Goal: Find specific page/section: Find specific page/section

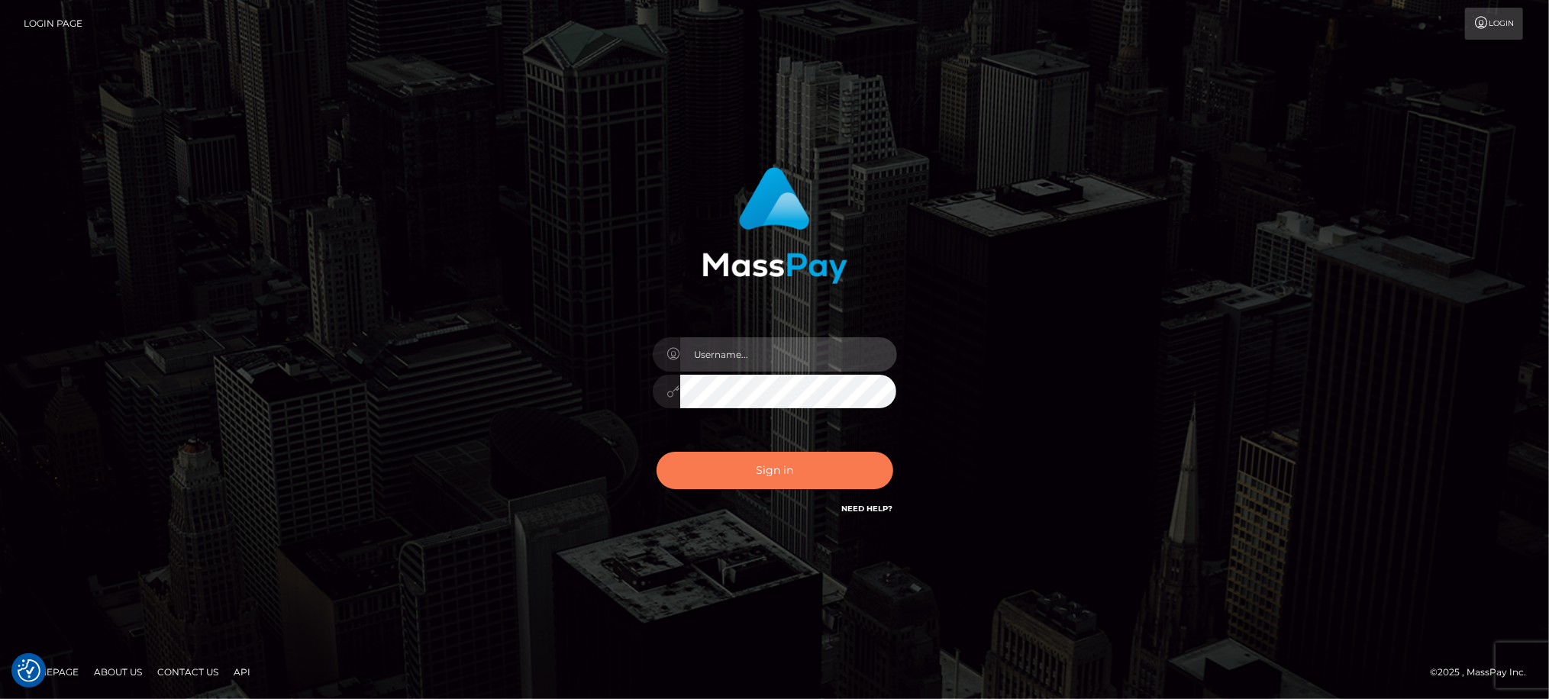
type input "Jiecel"
click at [794, 468] on button "Sign in" at bounding box center [775, 470] width 237 height 37
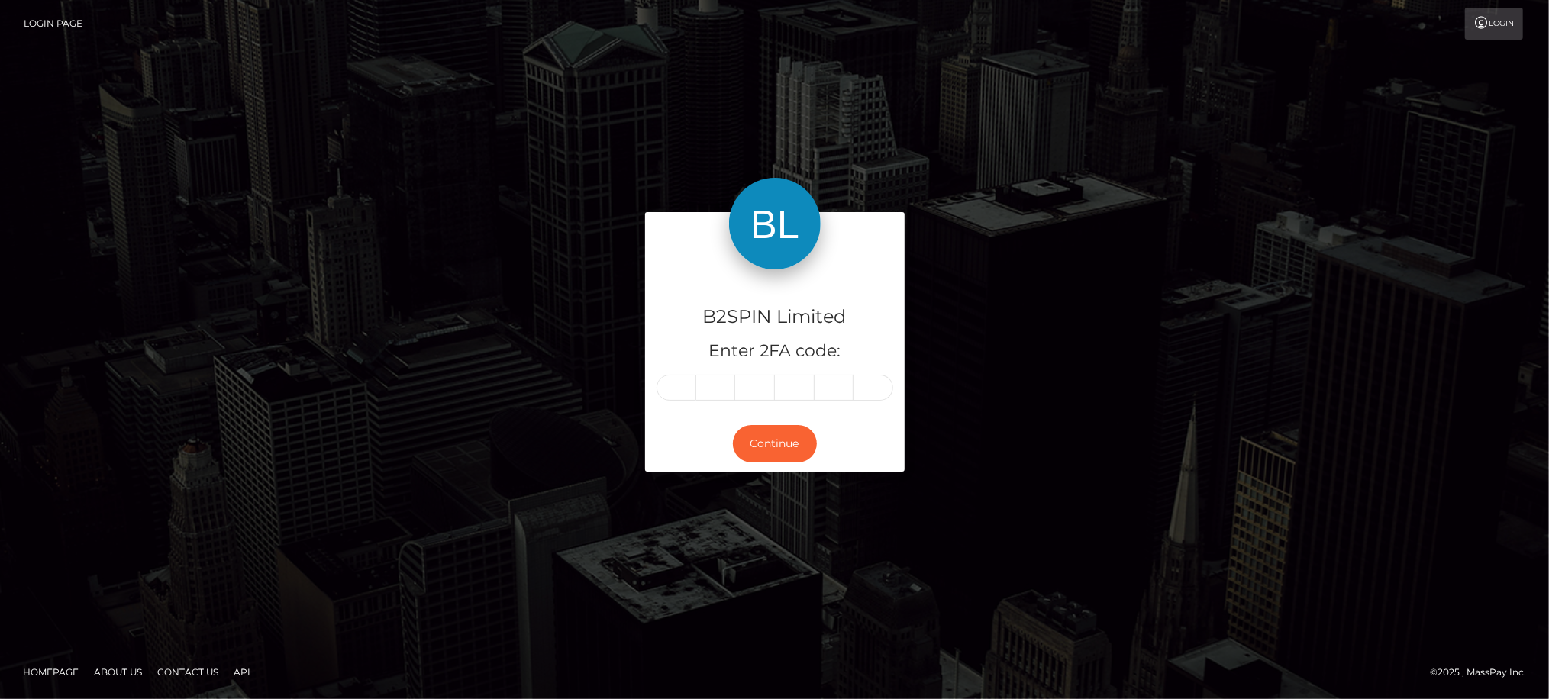
click at [676, 382] on input "text" at bounding box center [677, 388] width 40 height 26
type input "2"
type input "4"
type input "2"
type input "1"
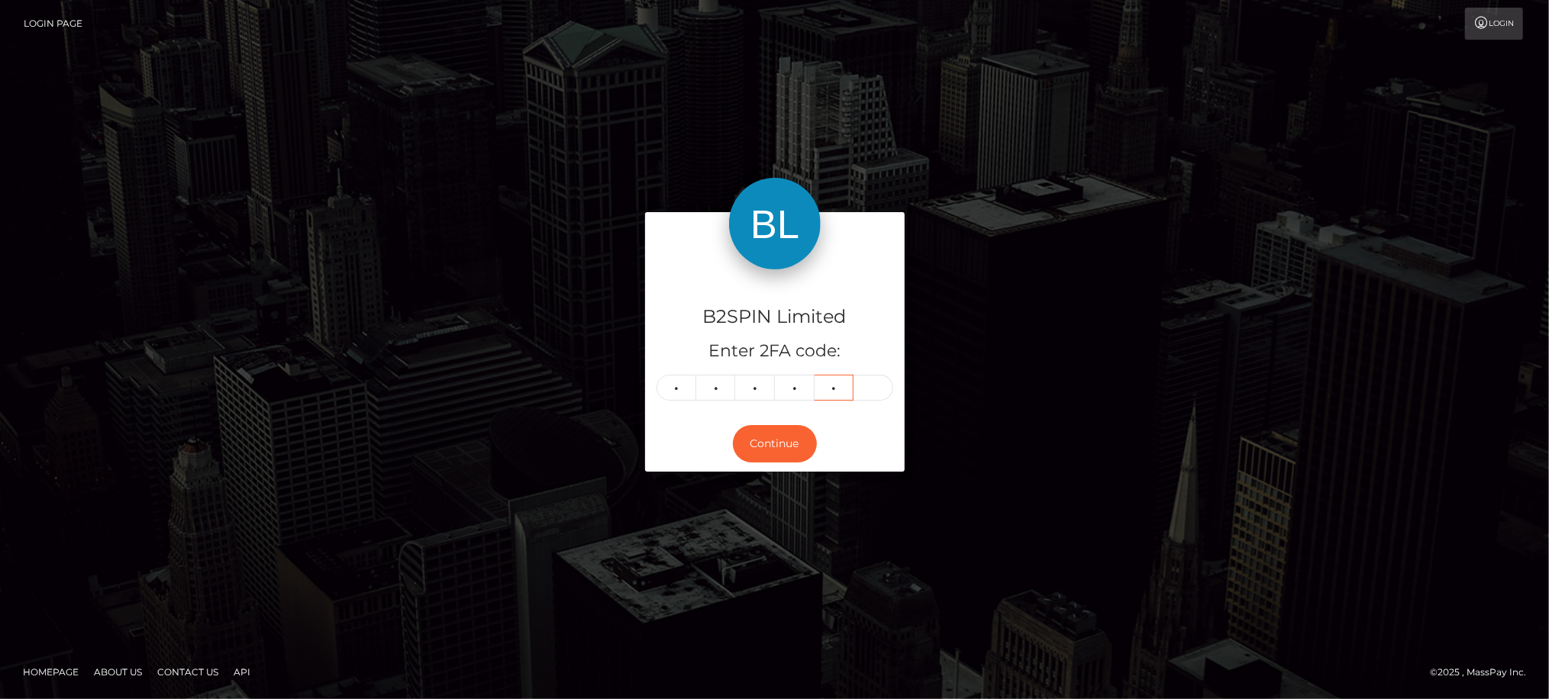
type input "4"
type input "5"
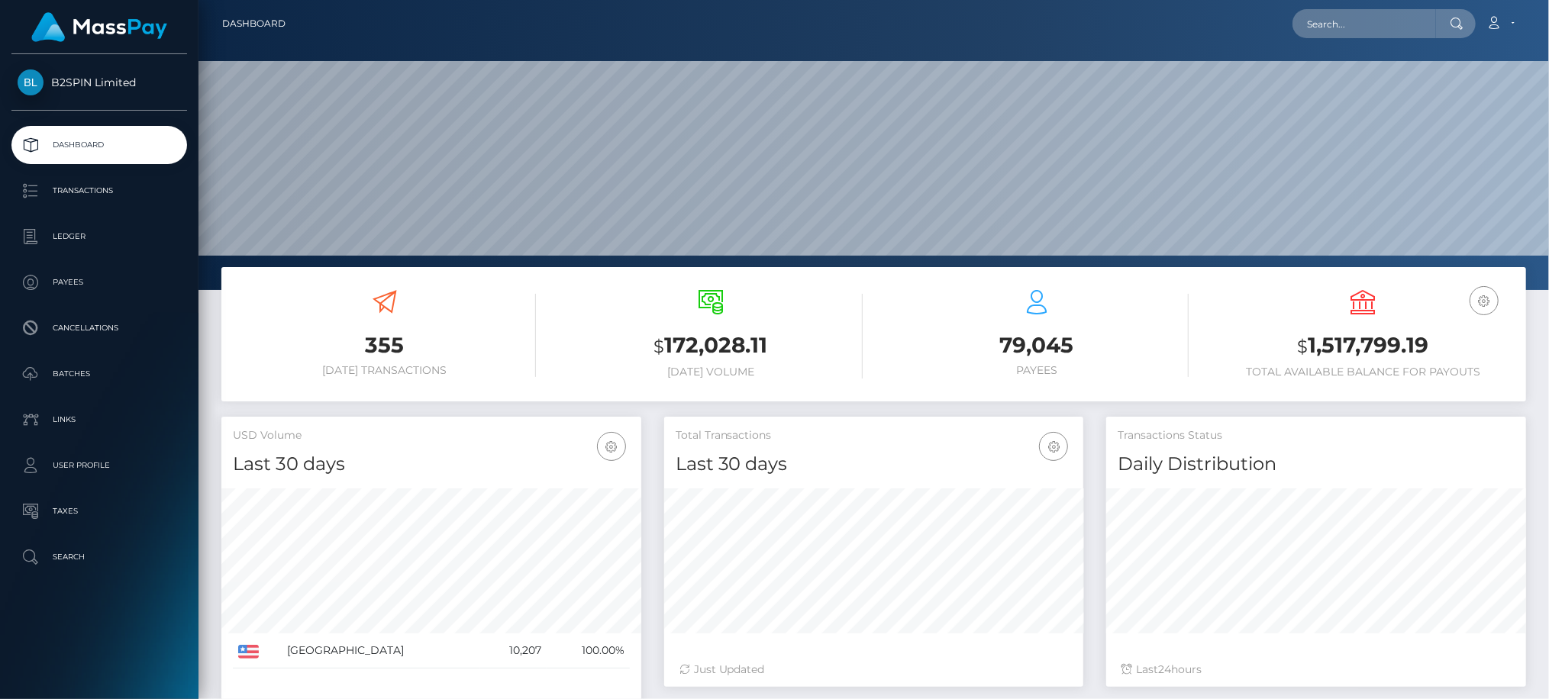
scroll to position [270, 420]
drag, startPoint x: 104, startPoint y: 675, endPoint x: 108, endPoint y: 627, distance: 48.3
click at [104, 675] on div "B2SPIN Limited Dashboard Transactions Ledger Payees Cancellations Batches" at bounding box center [99, 375] width 198 height 642
click at [87, 200] on p "Transactions" at bounding box center [99, 190] width 163 height 23
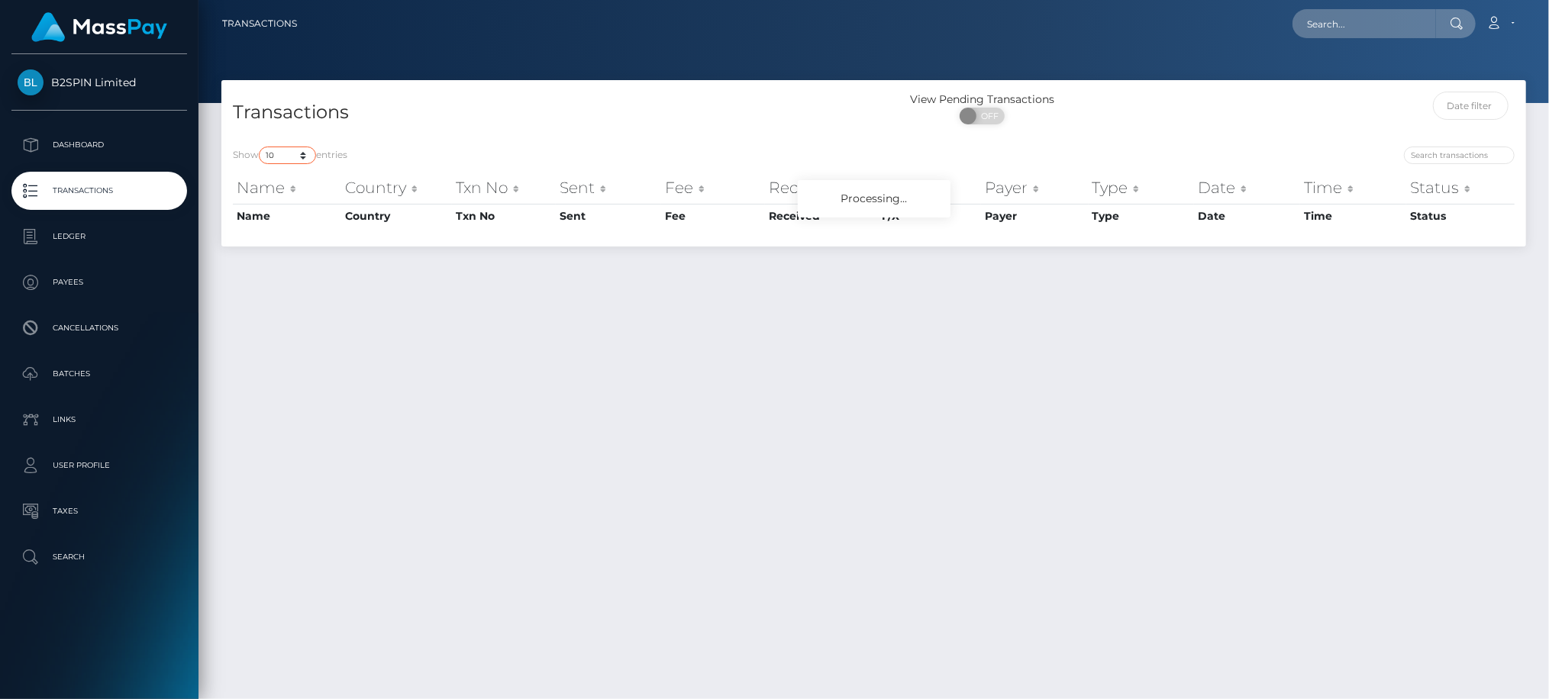
click at [267, 159] on select "10 25 50 100 250 500 1,000 3,500" at bounding box center [287, 156] width 57 height 18
select select "3500"
click at [260, 147] on select "10 25 50 100 250 500 1,000 3,500" at bounding box center [287, 156] width 57 height 18
click at [991, 119] on span "OFF" at bounding box center [987, 116] width 38 height 17
checkbox input "true"
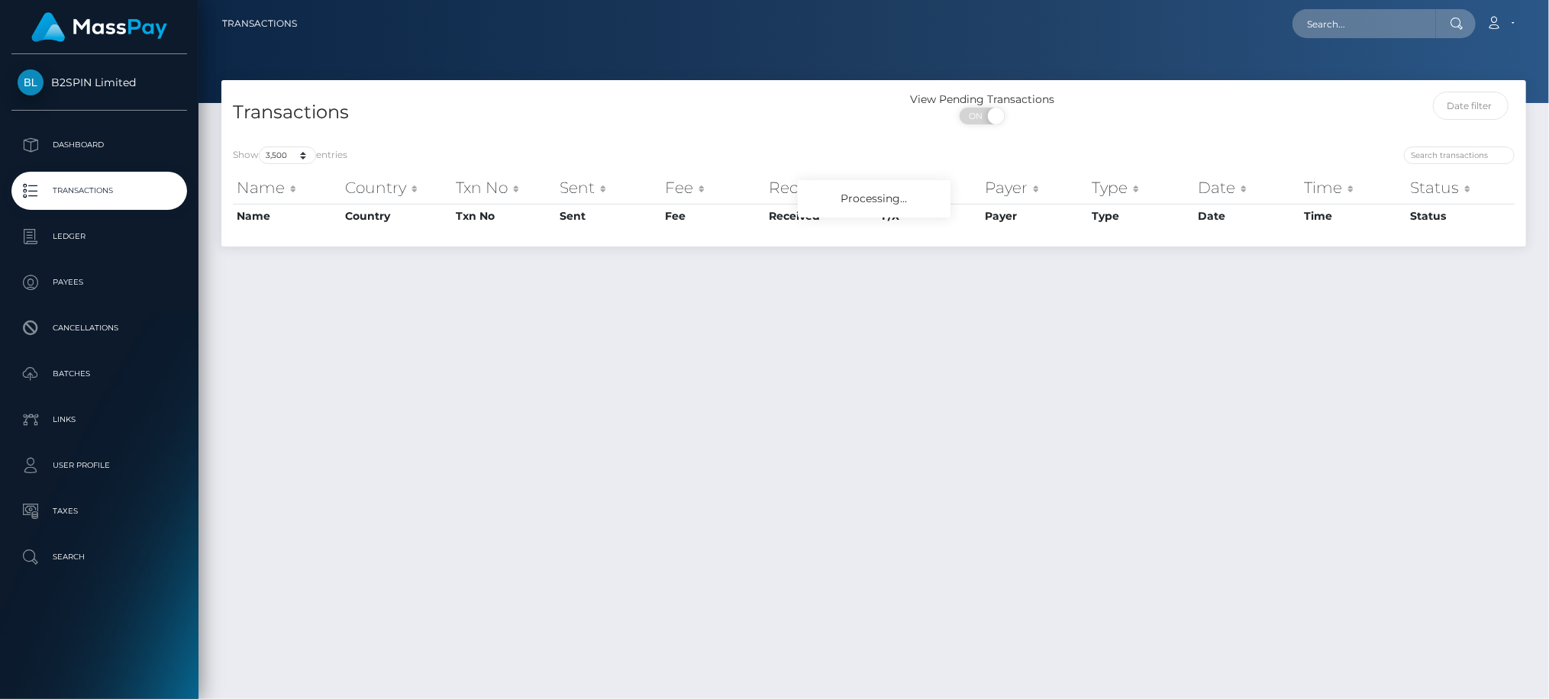
click at [554, 618] on div "Transactions View Pending Transactions ON OFF Show 10 25 50 100 250 500 1,000 3…" at bounding box center [873, 382] width 1351 height 605
click at [968, 424] on div "Transactions View Pending Transactions ON OFF Show 10 25 50 100 250 500 1,000 3…" at bounding box center [873, 382] width 1351 height 605
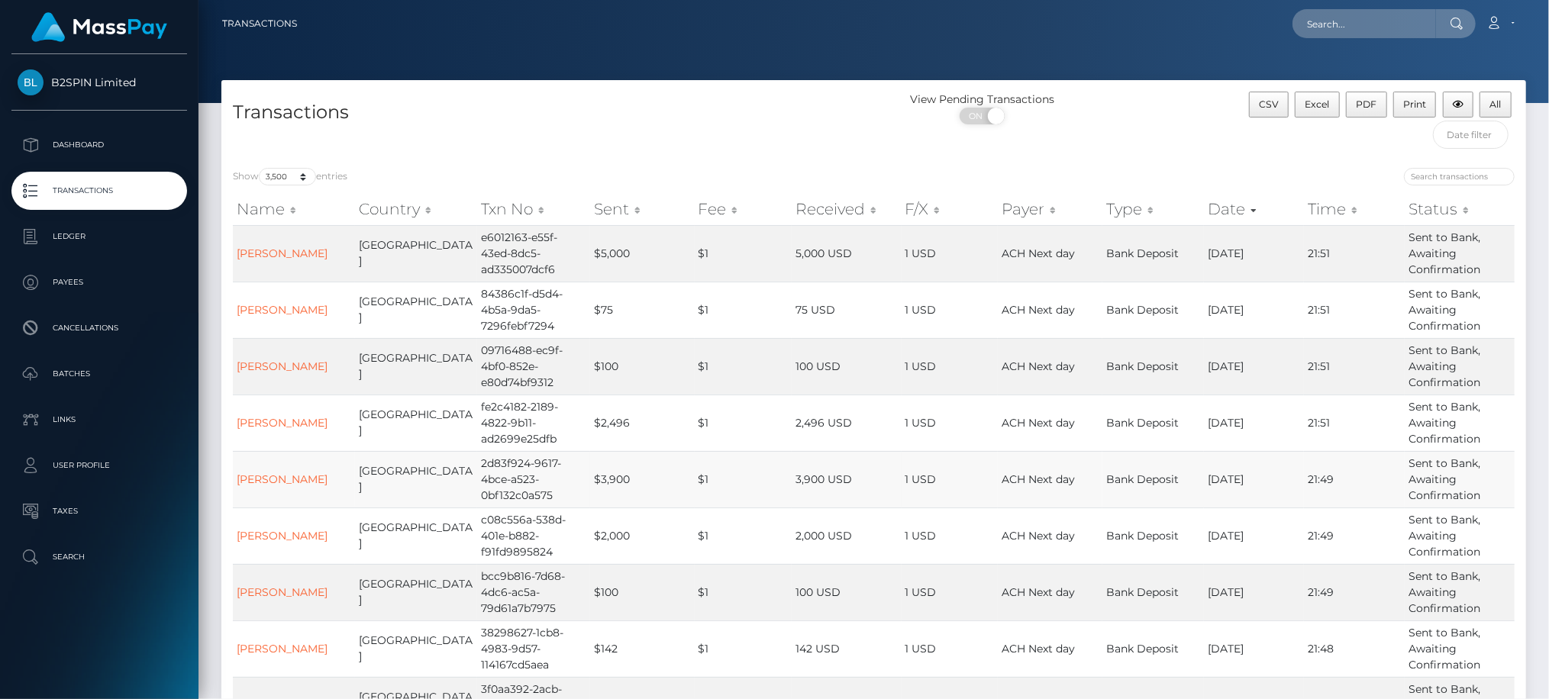
click at [831, 547] on td "2,000 USD" at bounding box center [846, 536] width 109 height 56
click at [1317, 99] on span "Excel" at bounding box center [1318, 103] width 24 height 11
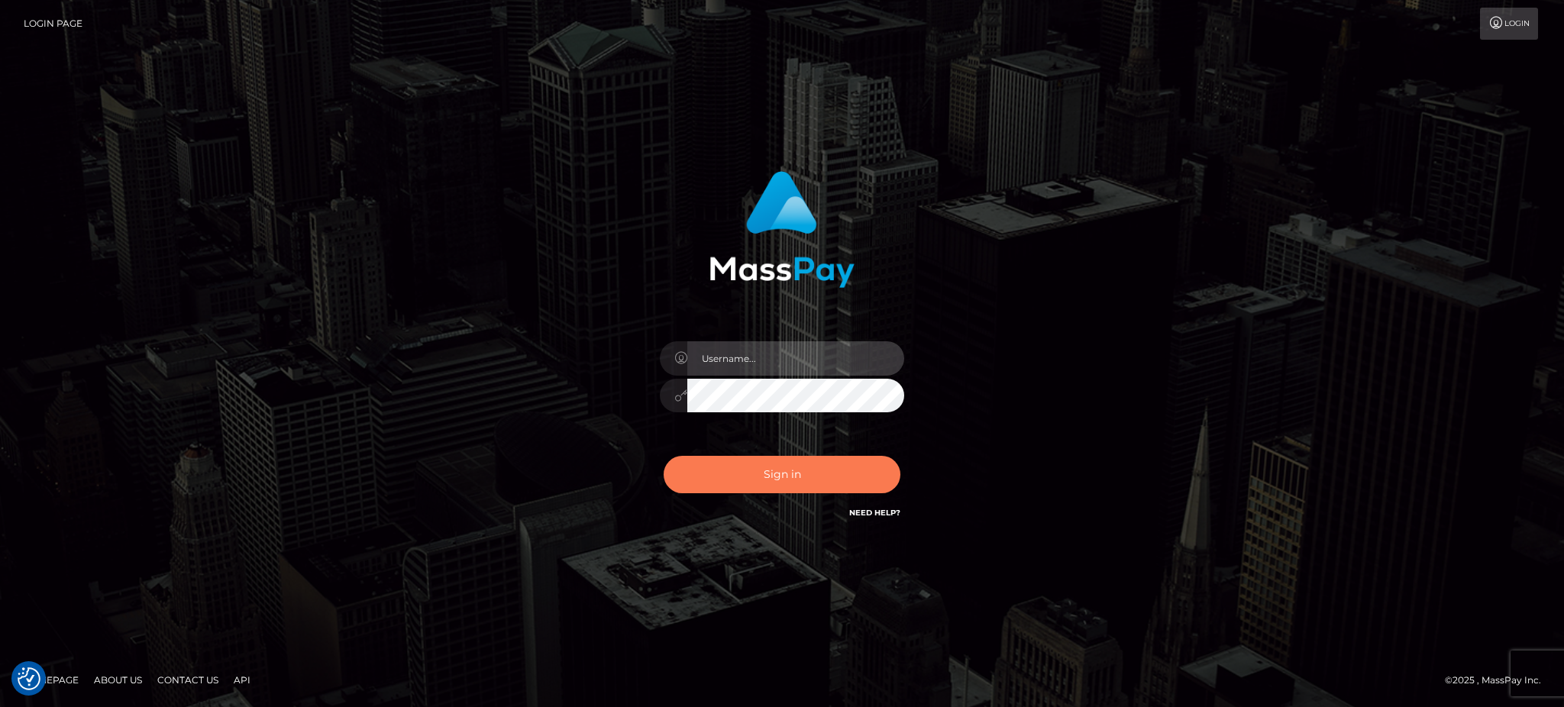
type input "Jiecel"
click at [812, 483] on button "Sign in" at bounding box center [781, 474] width 237 height 37
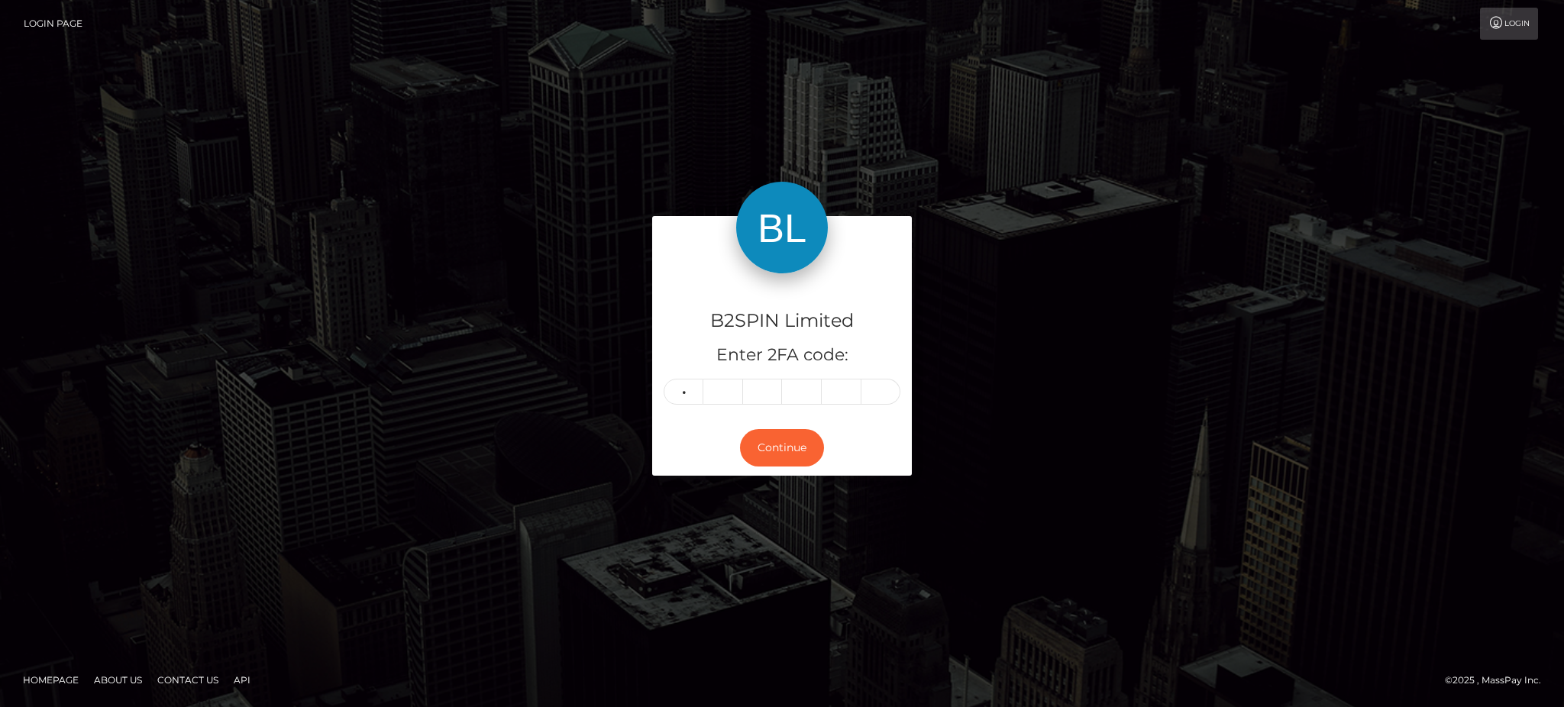
type input "7"
type input "4"
type input "8"
type input "1"
type input "9"
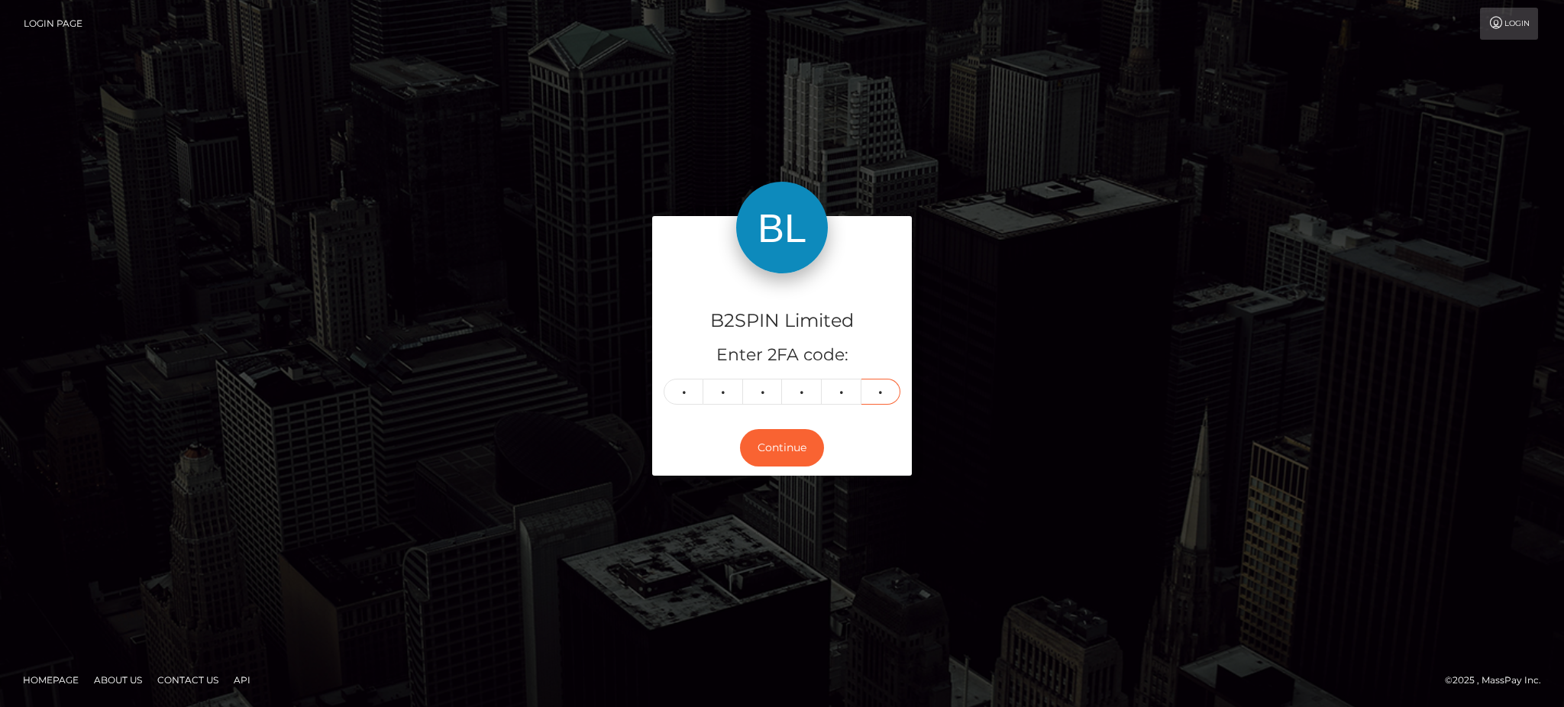
type input "4"
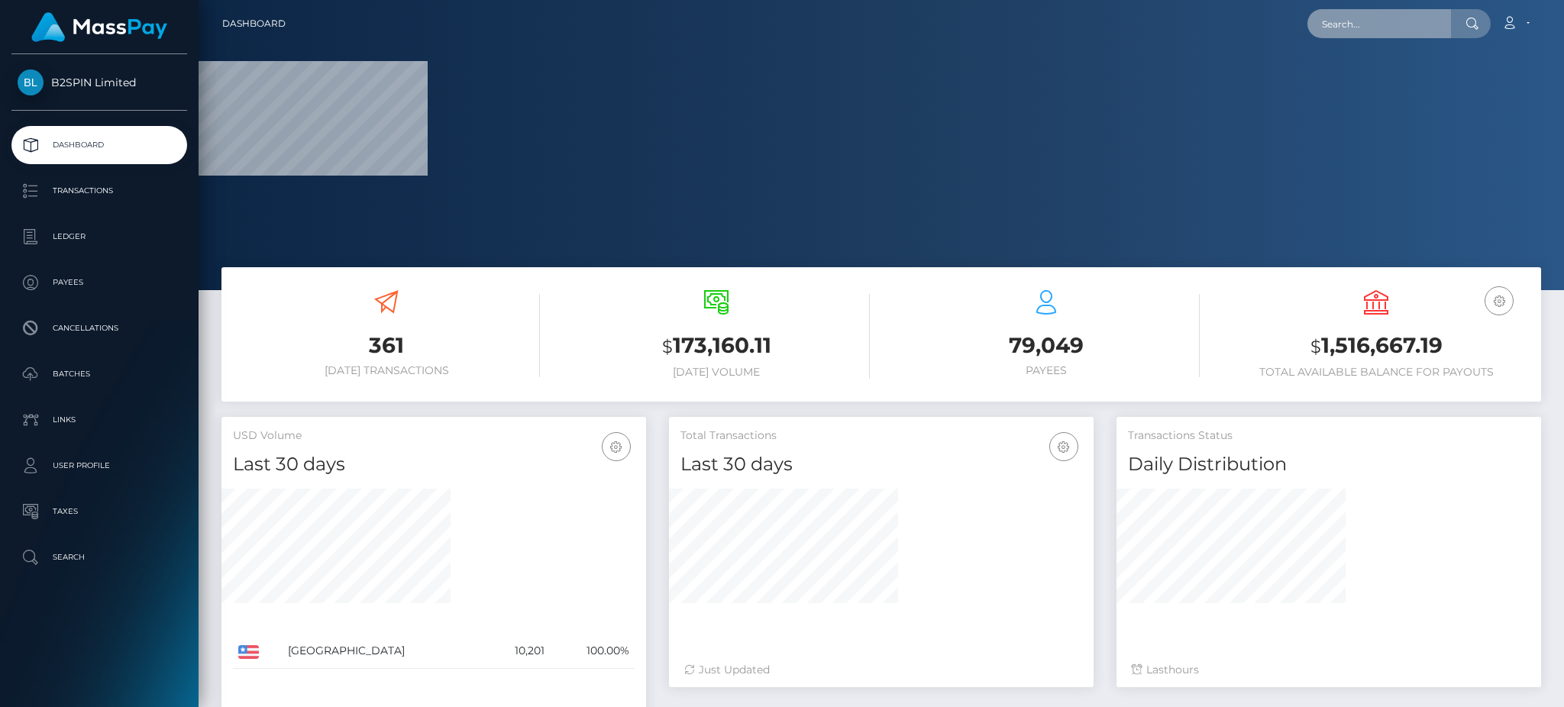
click at [1409, 23] on input "text" at bounding box center [1379, 23] width 144 height 29
paste input "2cd2011c-d72f-4434-86fb-aeebe44c7e77"
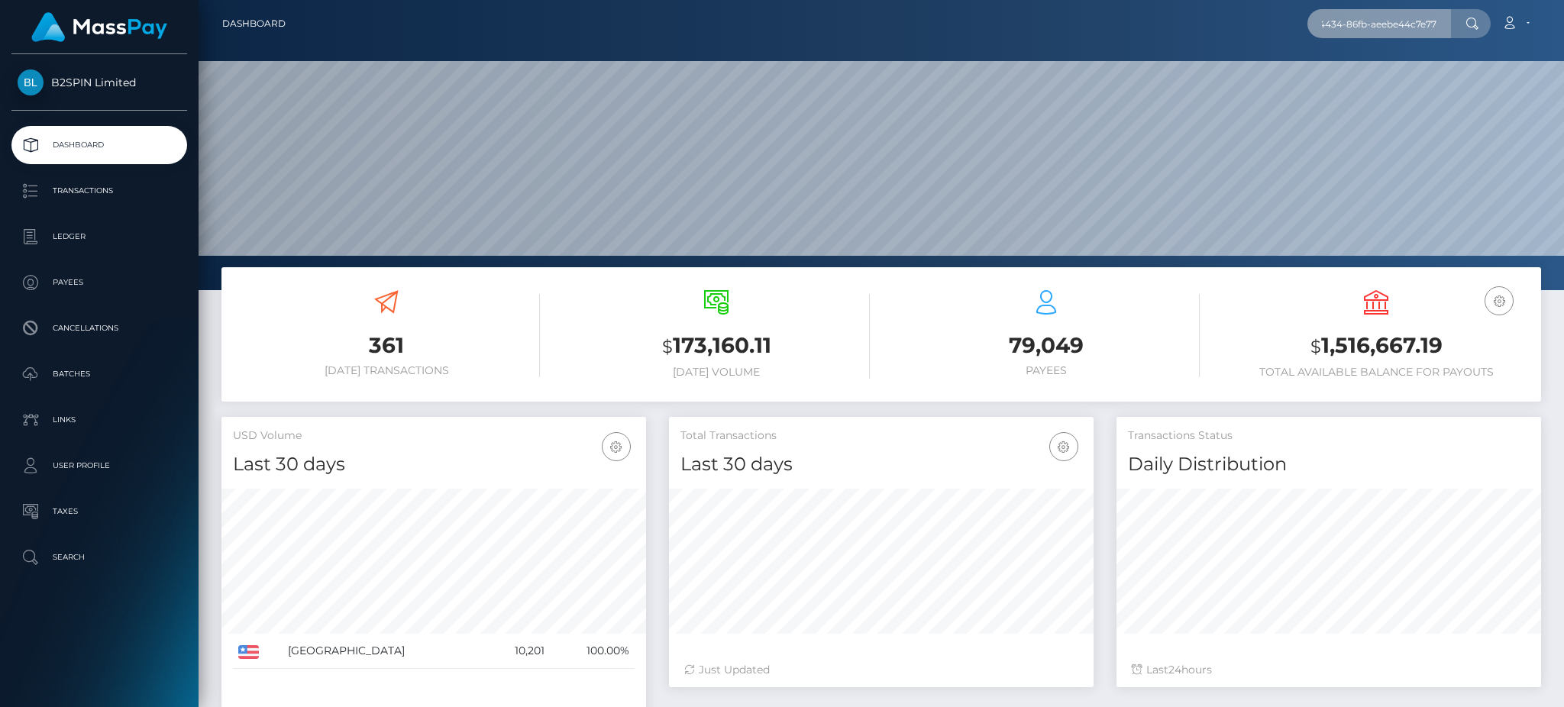
scroll to position [271, 424]
click at [1407, 21] on input "2cd2011c-d72f-4434-86fb-aeebe44c7e77" at bounding box center [1379, 23] width 144 height 29
type input "2cd2011c-d72f-4434-86fb-aeebe44c7e77"
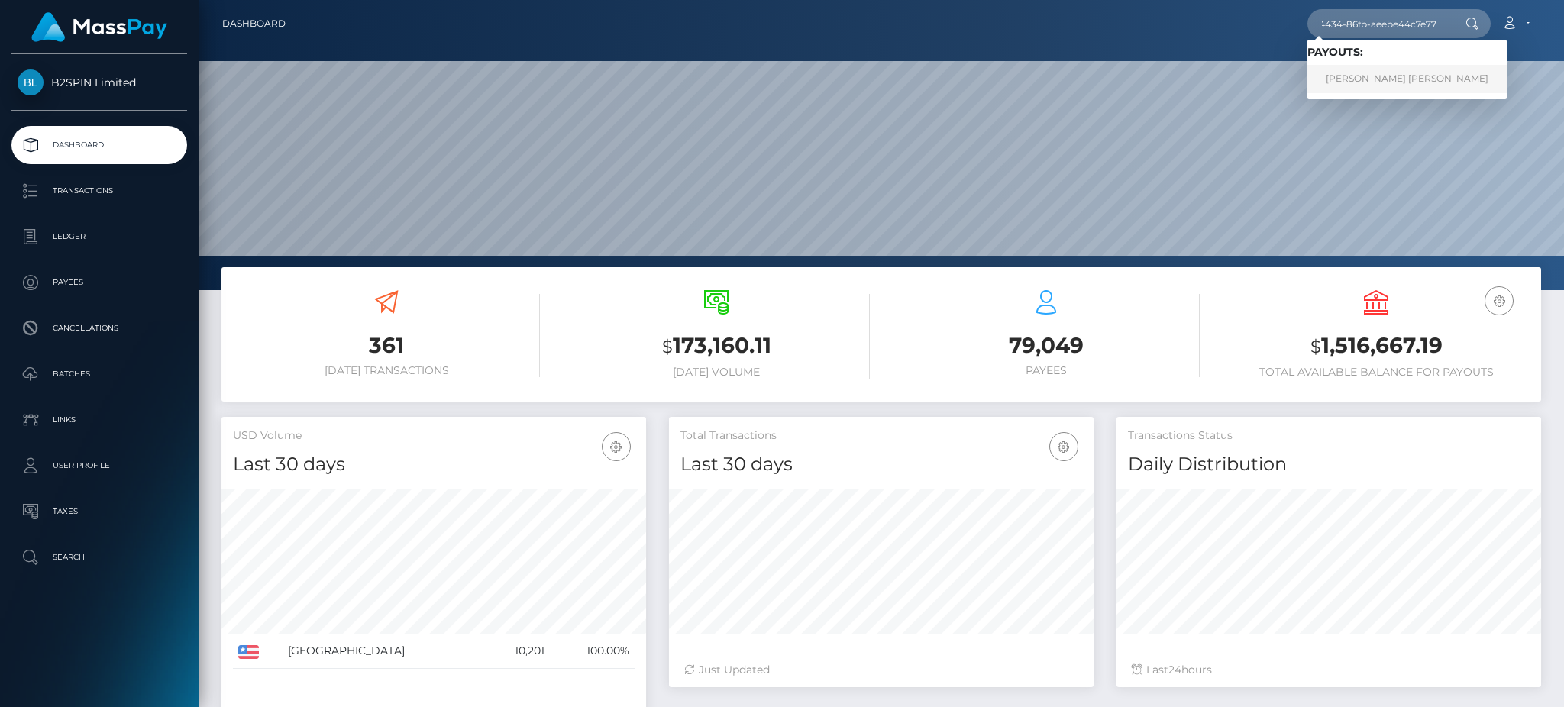
click at [1379, 86] on link "TIMMY TAM LOU" at bounding box center [1406, 79] width 199 height 28
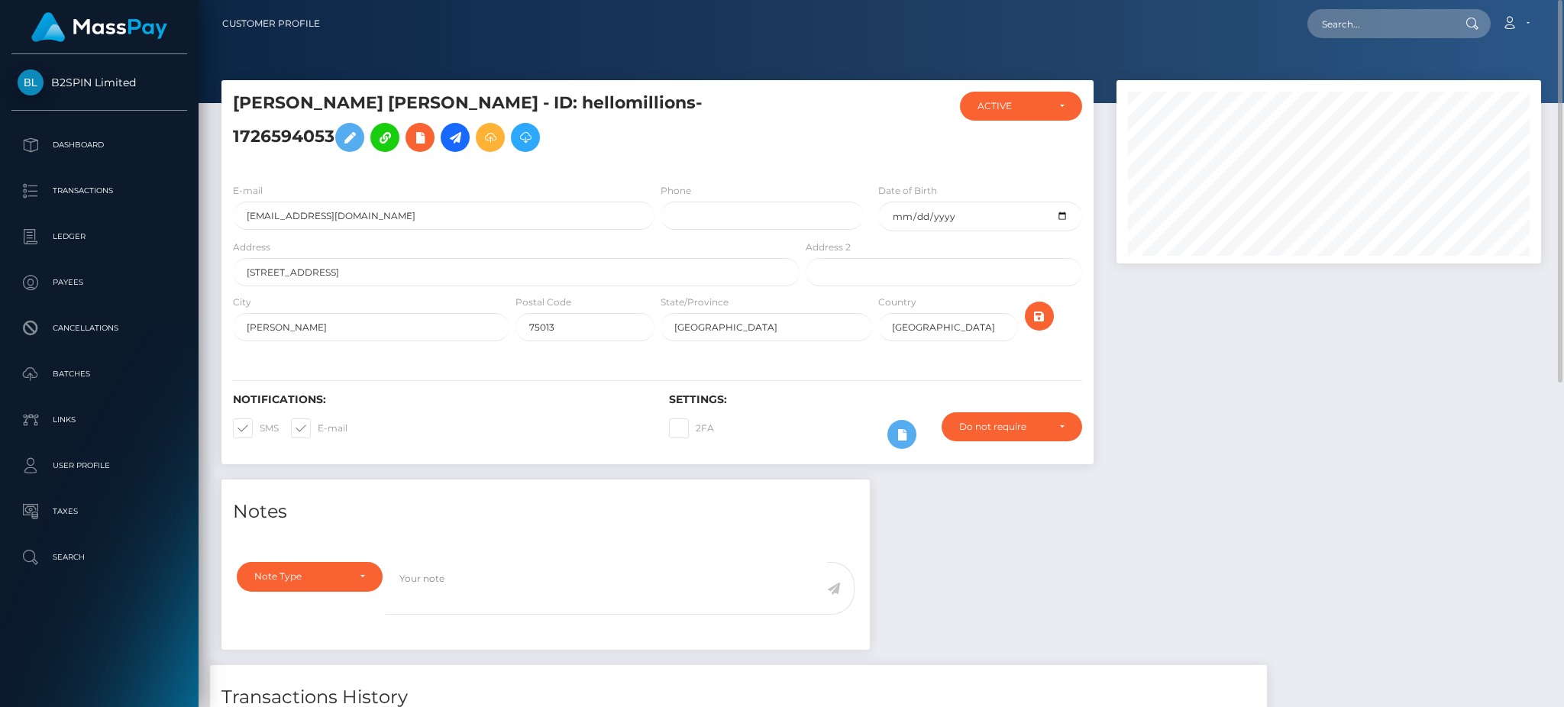
scroll to position [183, 424]
click at [1299, 447] on div at bounding box center [1328, 279] width 447 height 399
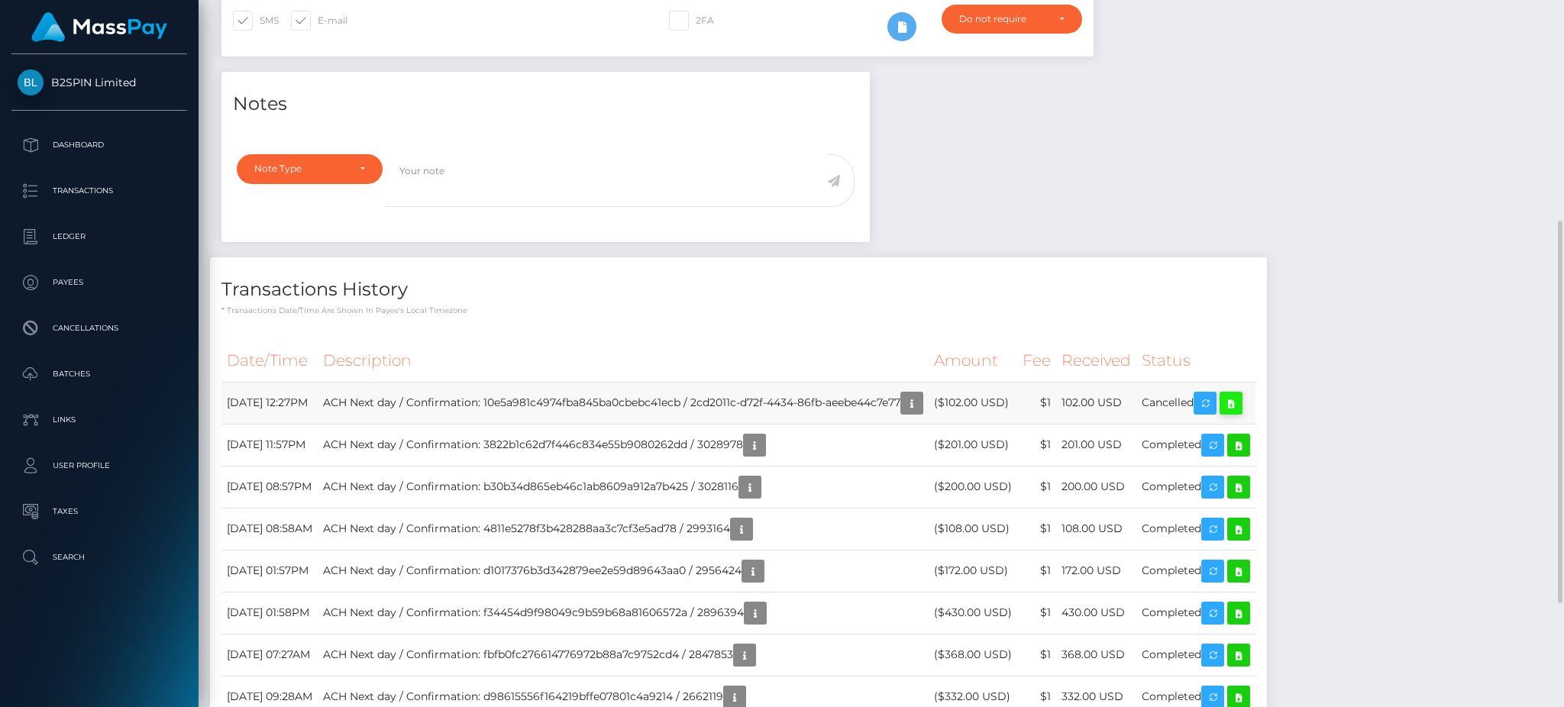
click at [1240, 413] on icon at bounding box center [1231, 403] width 18 height 19
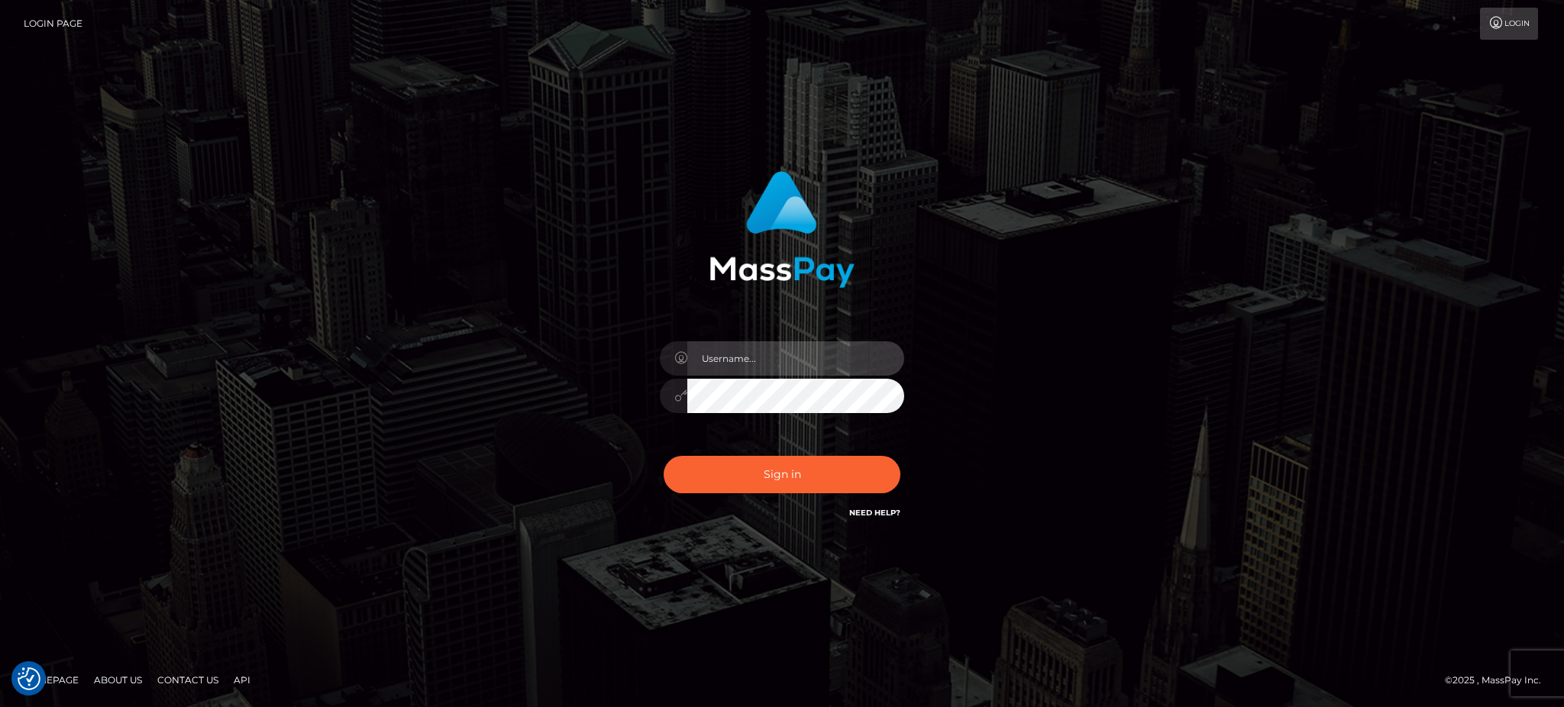
type input "Jiecel"
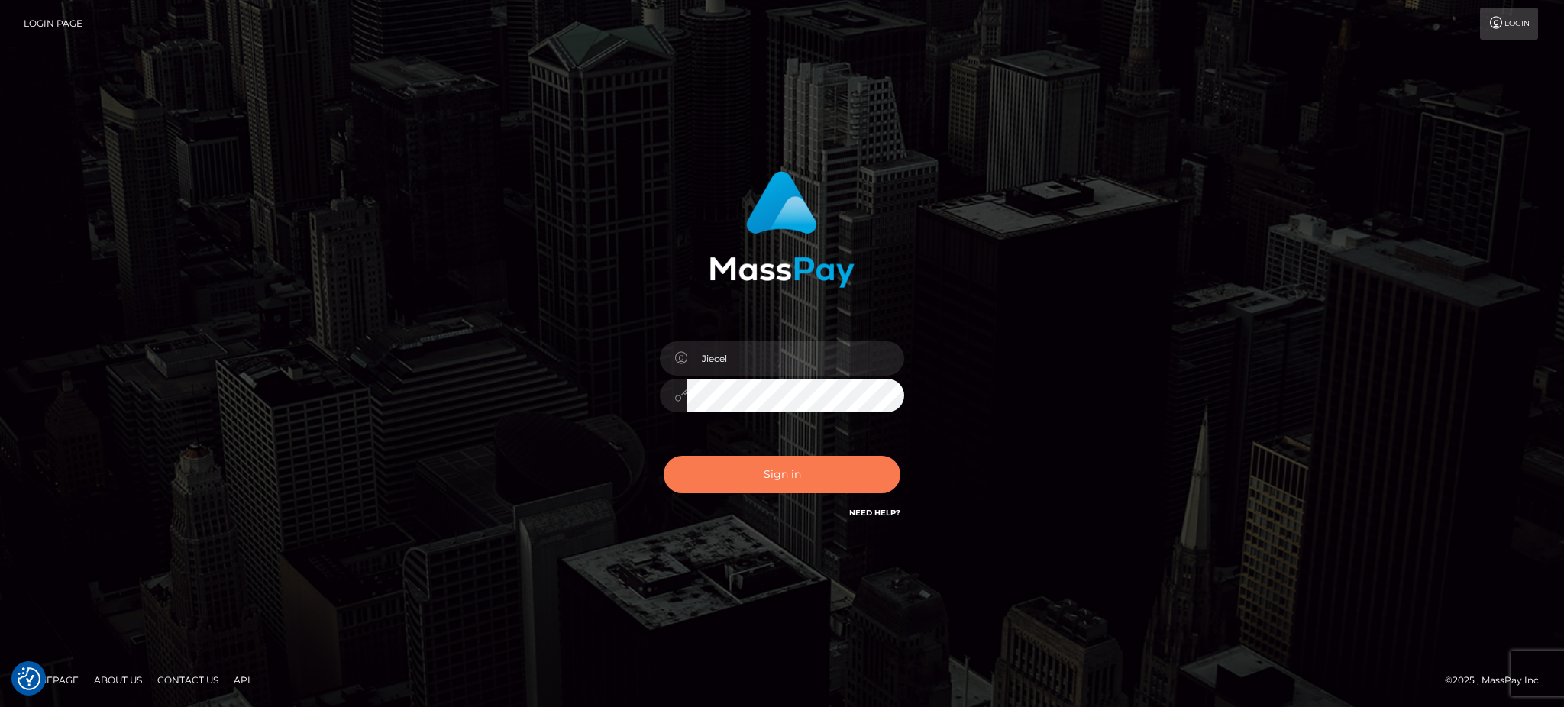
click at [762, 474] on button "Sign in" at bounding box center [781, 474] width 237 height 37
click at [801, 488] on button "Sign in" at bounding box center [781, 474] width 237 height 37
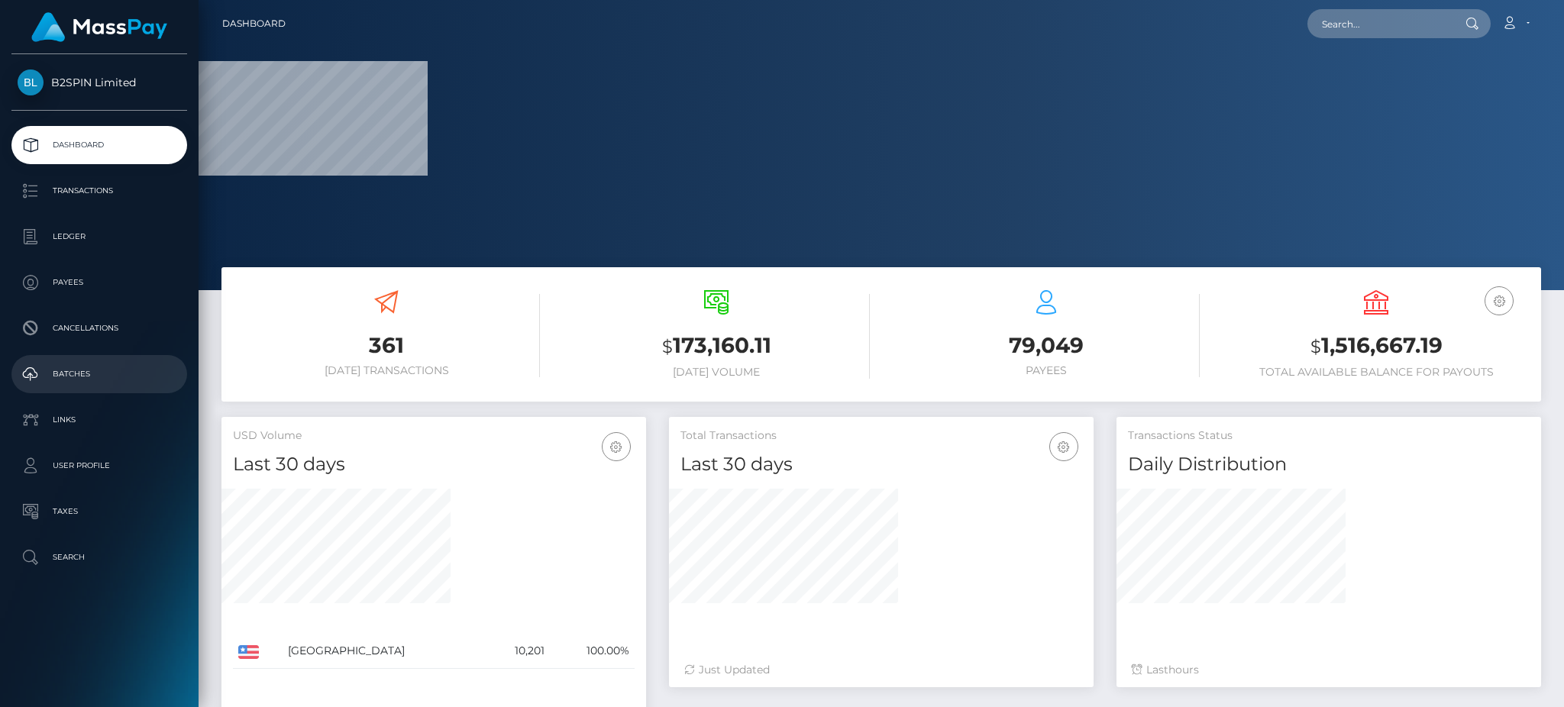
click at [69, 373] on p "Batches" at bounding box center [99, 374] width 163 height 23
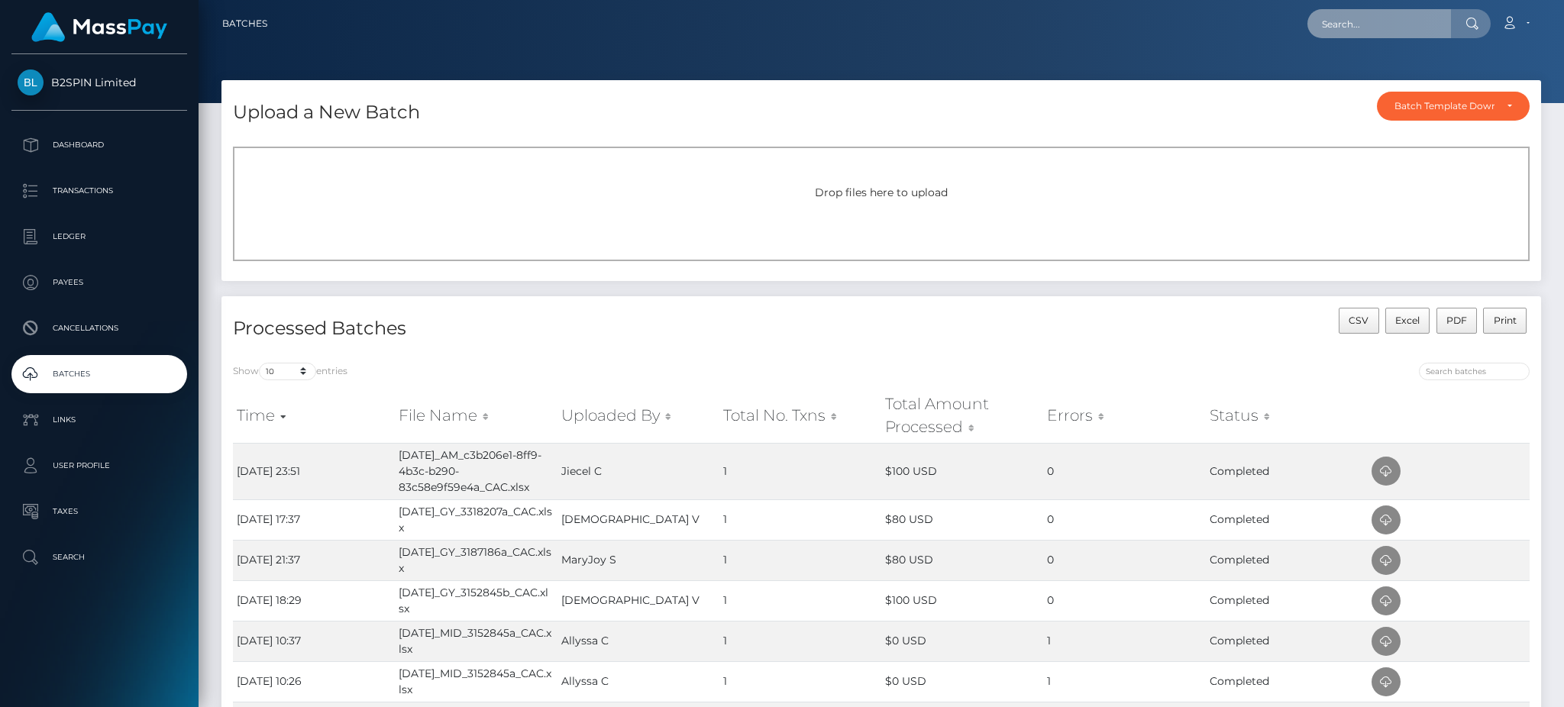
click at [1359, 33] on input "text" at bounding box center [1379, 23] width 144 height 29
paste input "cac_2cd2011c-d72f-4434-86fb-aeebe44c7e77"
click at [1411, 27] on input "cac_2cd2011c-d72f-4434-86fb-aeebe44c7e77" at bounding box center [1379, 23] width 144 height 29
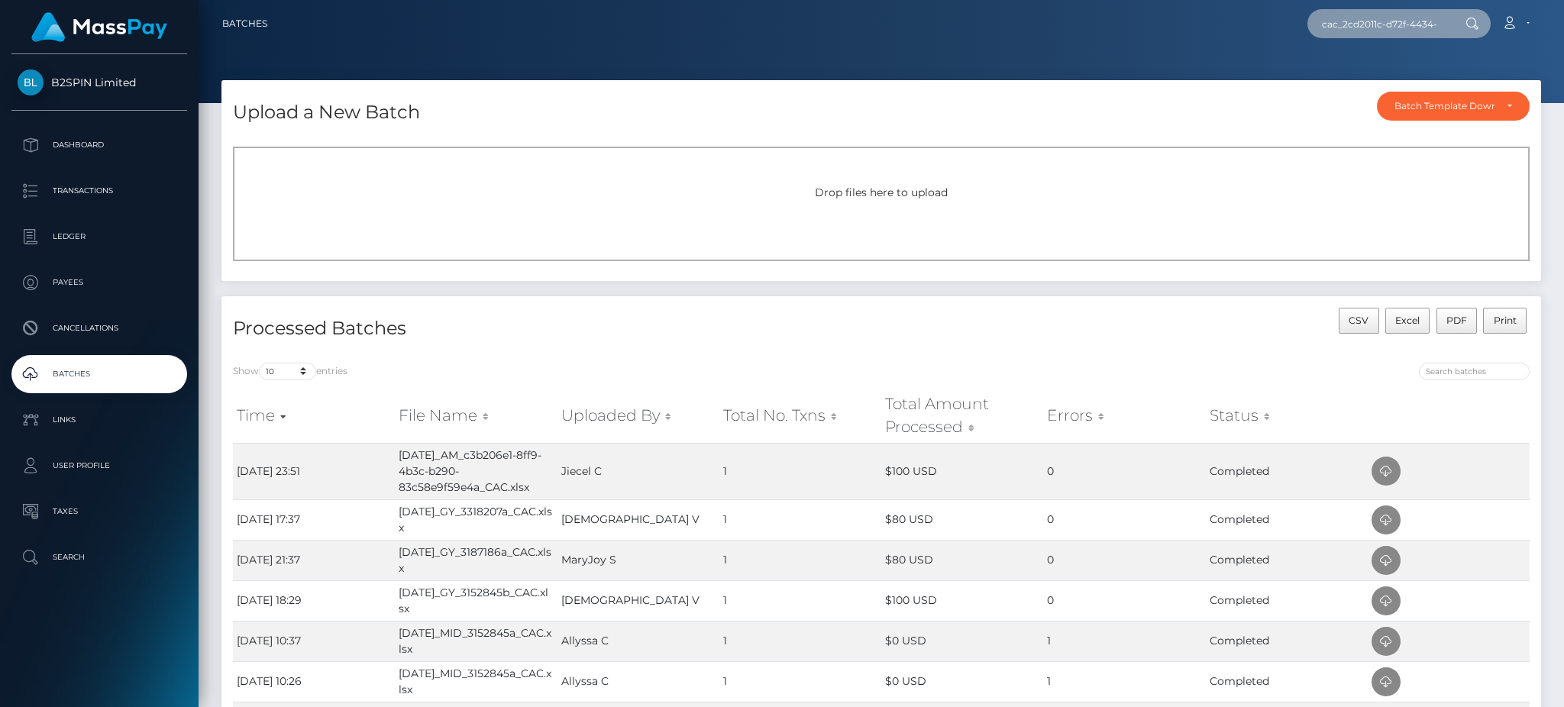
paste input "3363639"
drag, startPoint x: 1388, startPoint y: 20, endPoint x: 1145, endPoint y: 17, distance: 242.8
click at [1145, 17] on div "3363639 Loading... Loading... Account Edit Profile Logout" at bounding box center [909, 24] width 1260 height 32
paste input "1726181621"
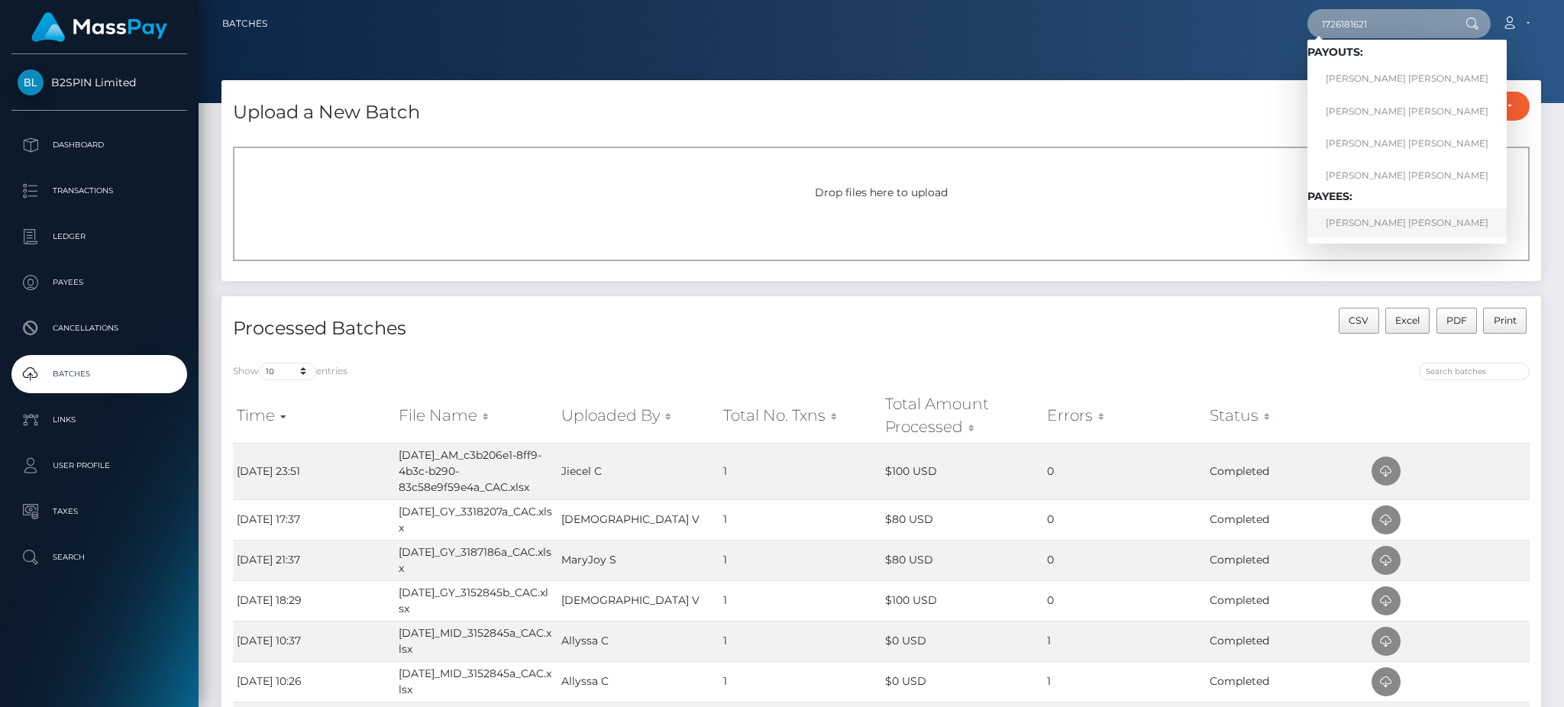
type input "1726181621"
click at [1360, 223] on link "TIMMY TAM LOU" at bounding box center [1406, 222] width 199 height 28
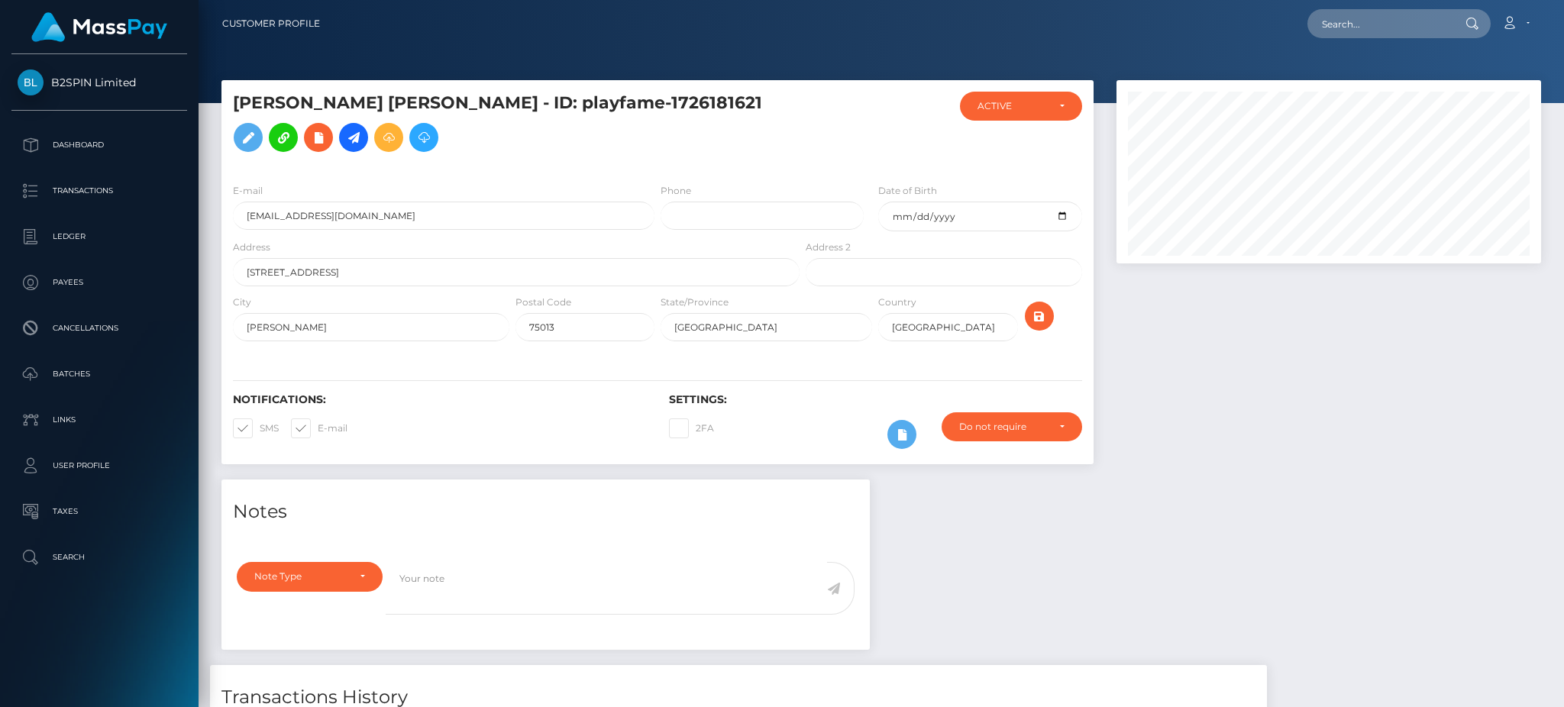
scroll to position [183, 424]
click at [1340, 449] on div at bounding box center [1328, 279] width 447 height 399
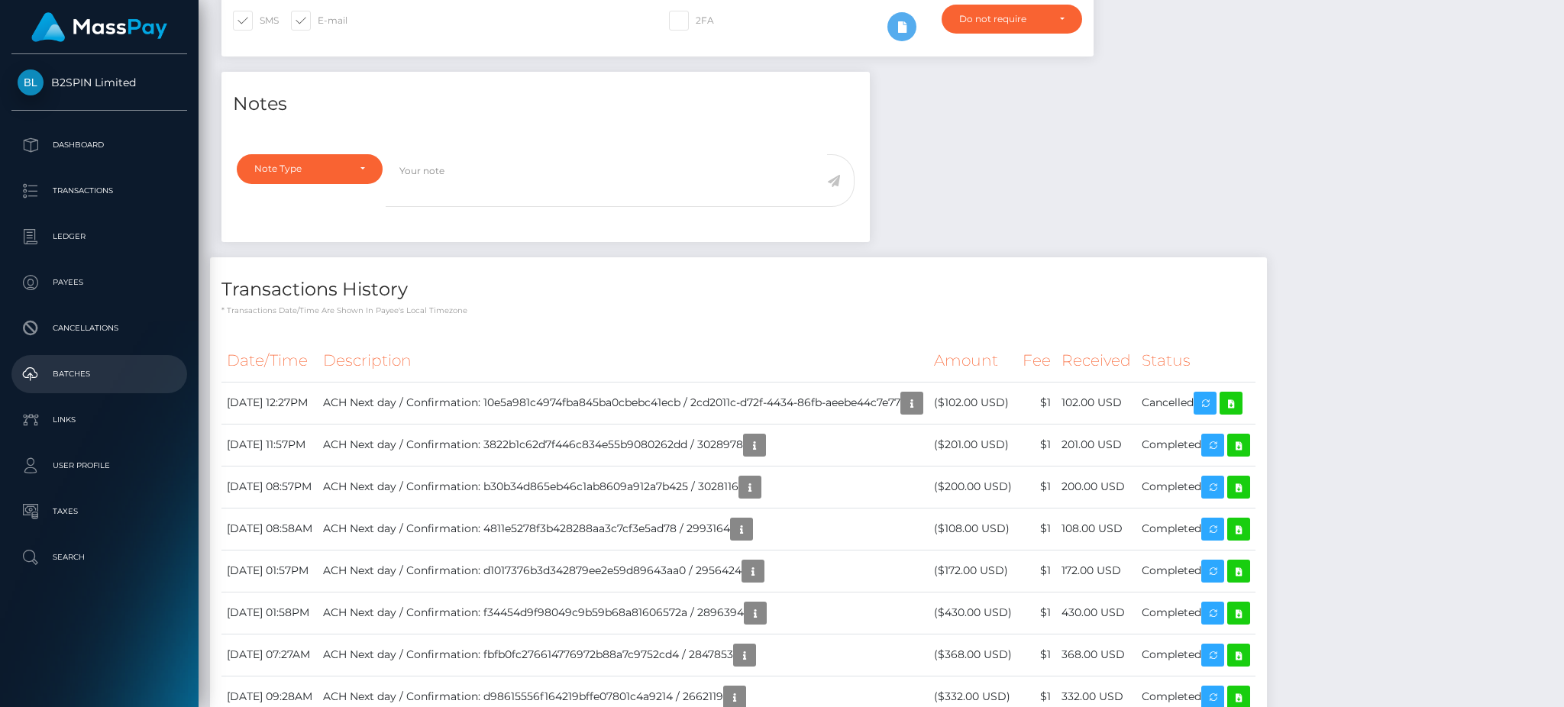
click at [86, 383] on p "Batches" at bounding box center [99, 374] width 163 height 23
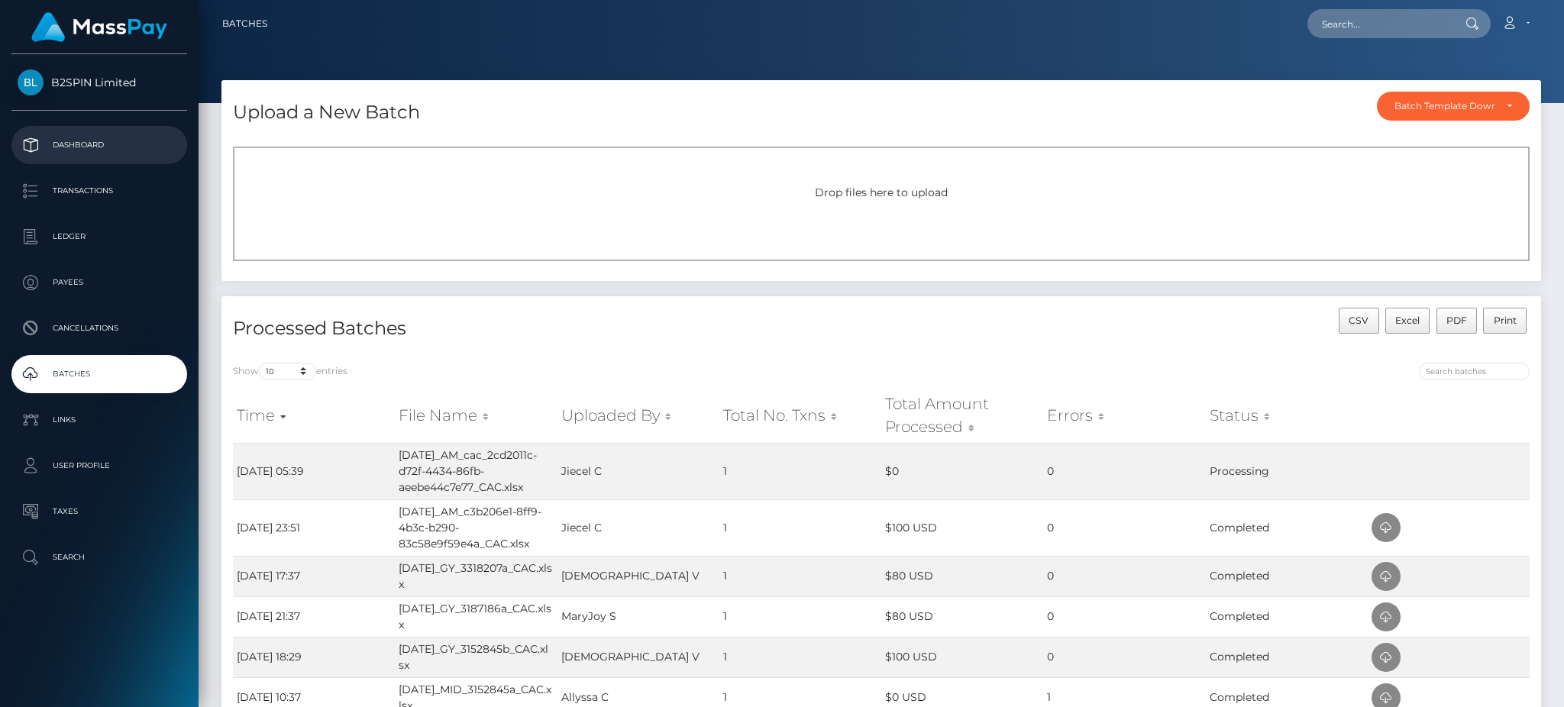
click at [110, 150] on p "Dashboard" at bounding box center [99, 145] width 163 height 23
click at [112, 203] on link "Transactions" at bounding box center [99, 191] width 176 height 38
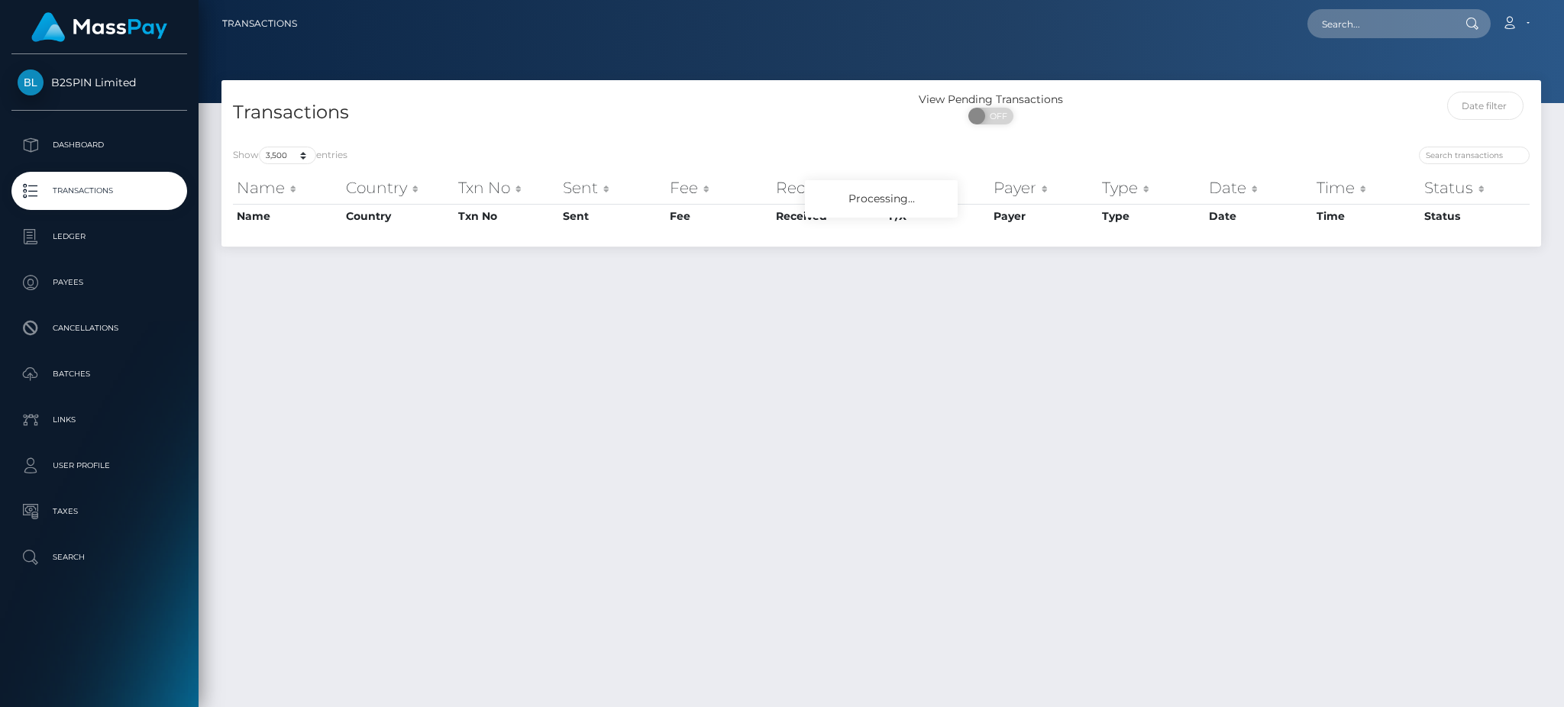
select select "3500"
click at [82, 377] on p "Batches" at bounding box center [99, 374] width 163 height 23
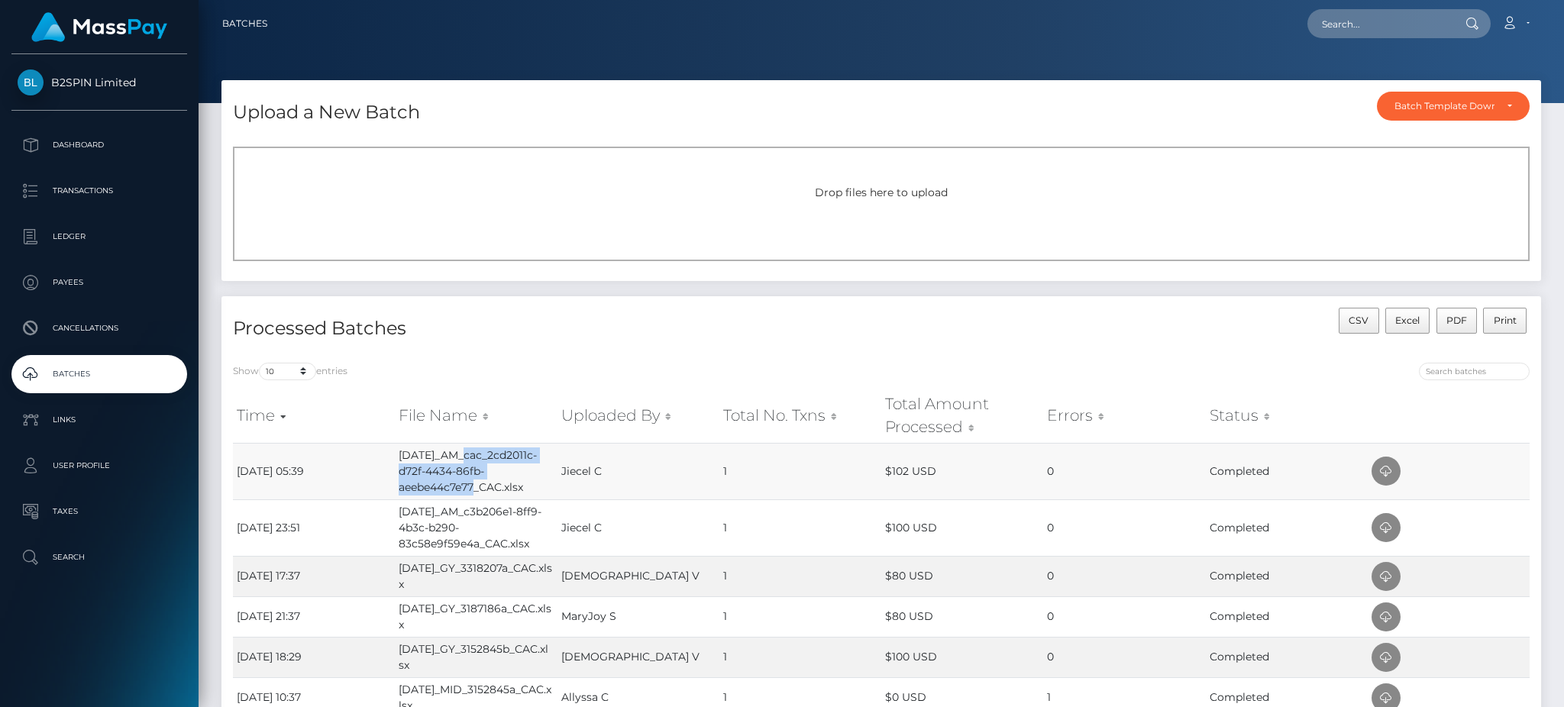
drag, startPoint x: 476, startPoint y: 488, endPoint x: 468, endPoint y: 453, distance: 35.4
click at [468, 453] on td "[DATE]_AM_cac_2cd2011c-d72f-4434-86fb-aeebe44c7e77_CAC.xlsx" at bounding box center [476, 471] width 162 height 56
click at [1370, 18] on input "text" at bounding box center [1379, 23] width 144 height 29
paste input "cac_2cd2011c-d72f-4434-86fb-aeebe44c7e77"
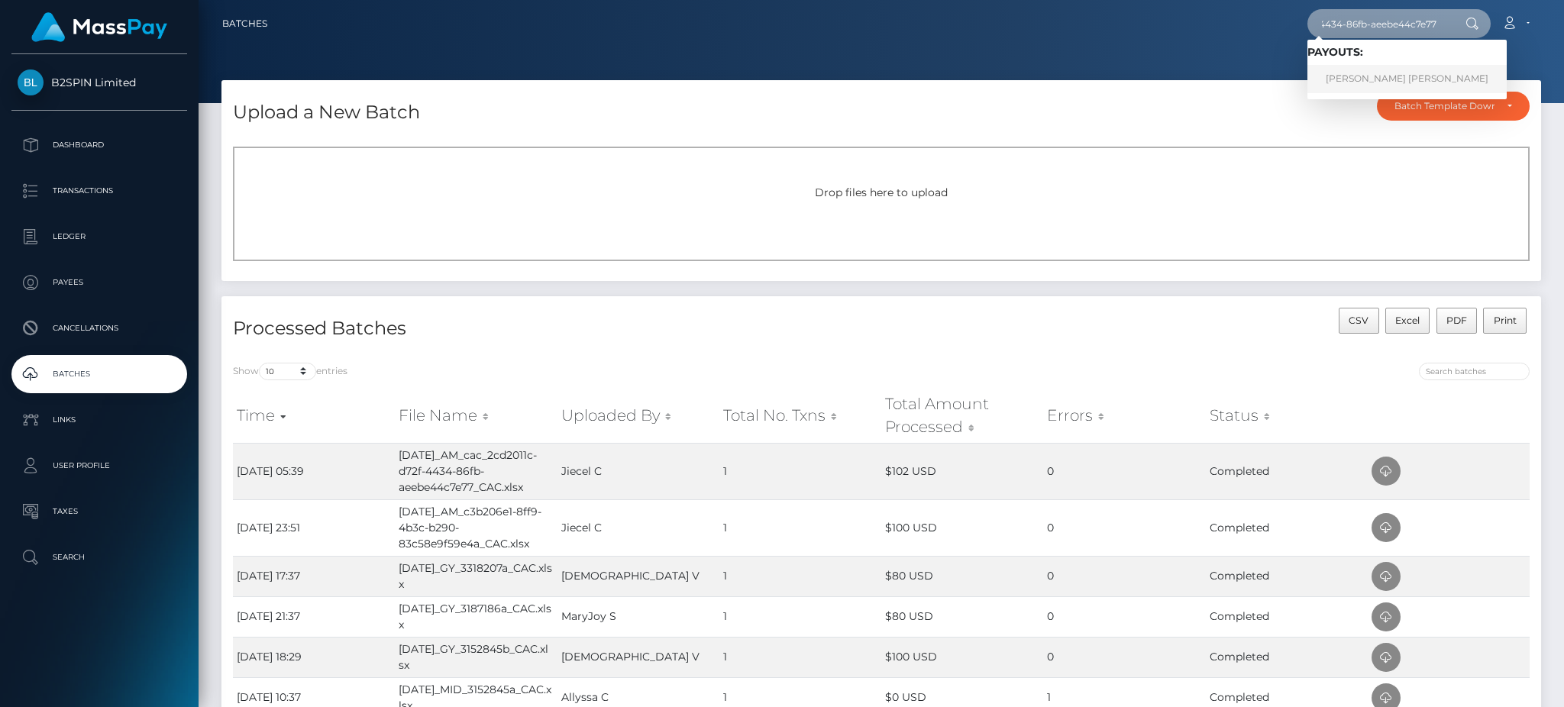
type input "cac_2cd2011c-d72f-4434-86fb-aeebe44c7e77"
click at [1380, 83] on link "[PERSON_NAME] [PERSON_NAME]" at bounding box center [1406, 79] width 199 height 28
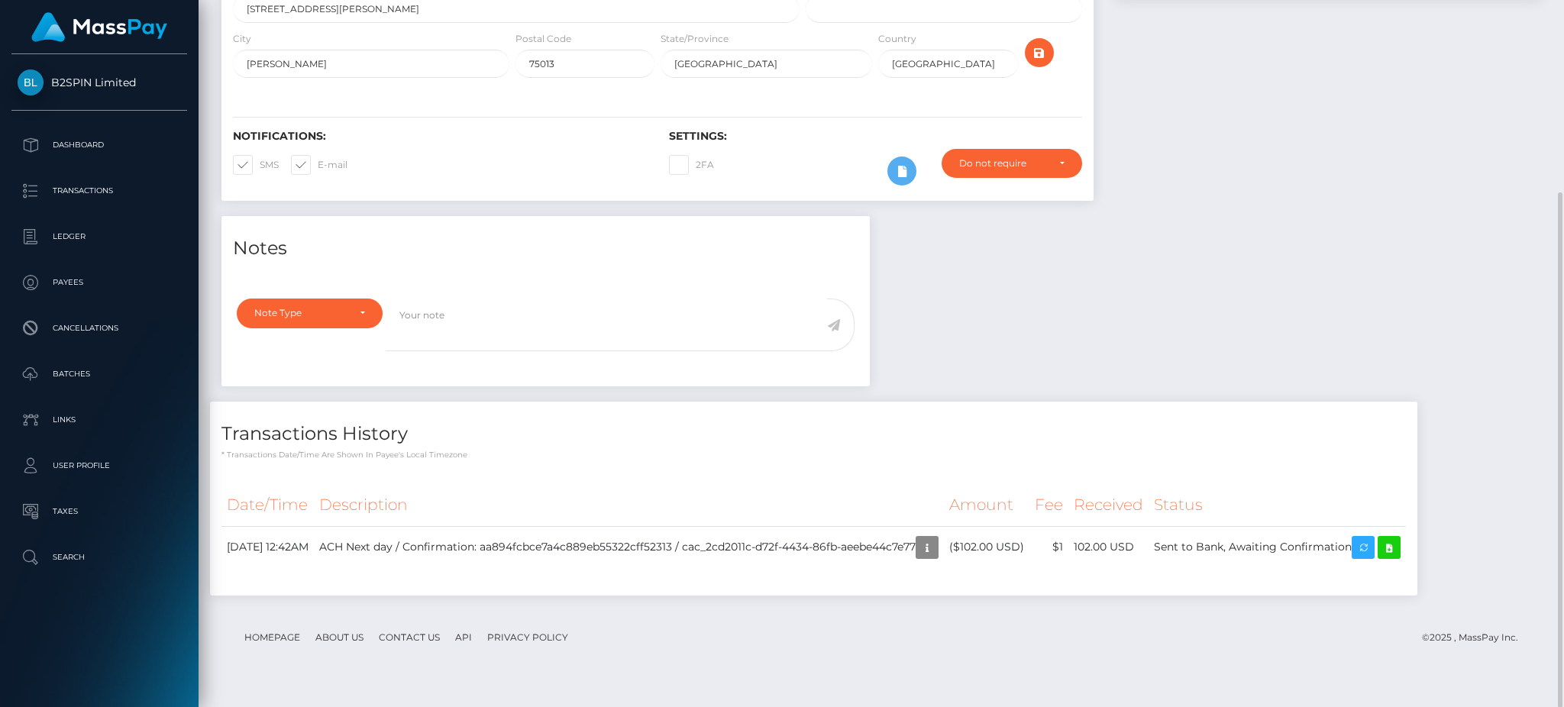
scroll to position [183, 424]
click at [1398, 557] on icon at bounding box center [1389, 547] width 18 height 19
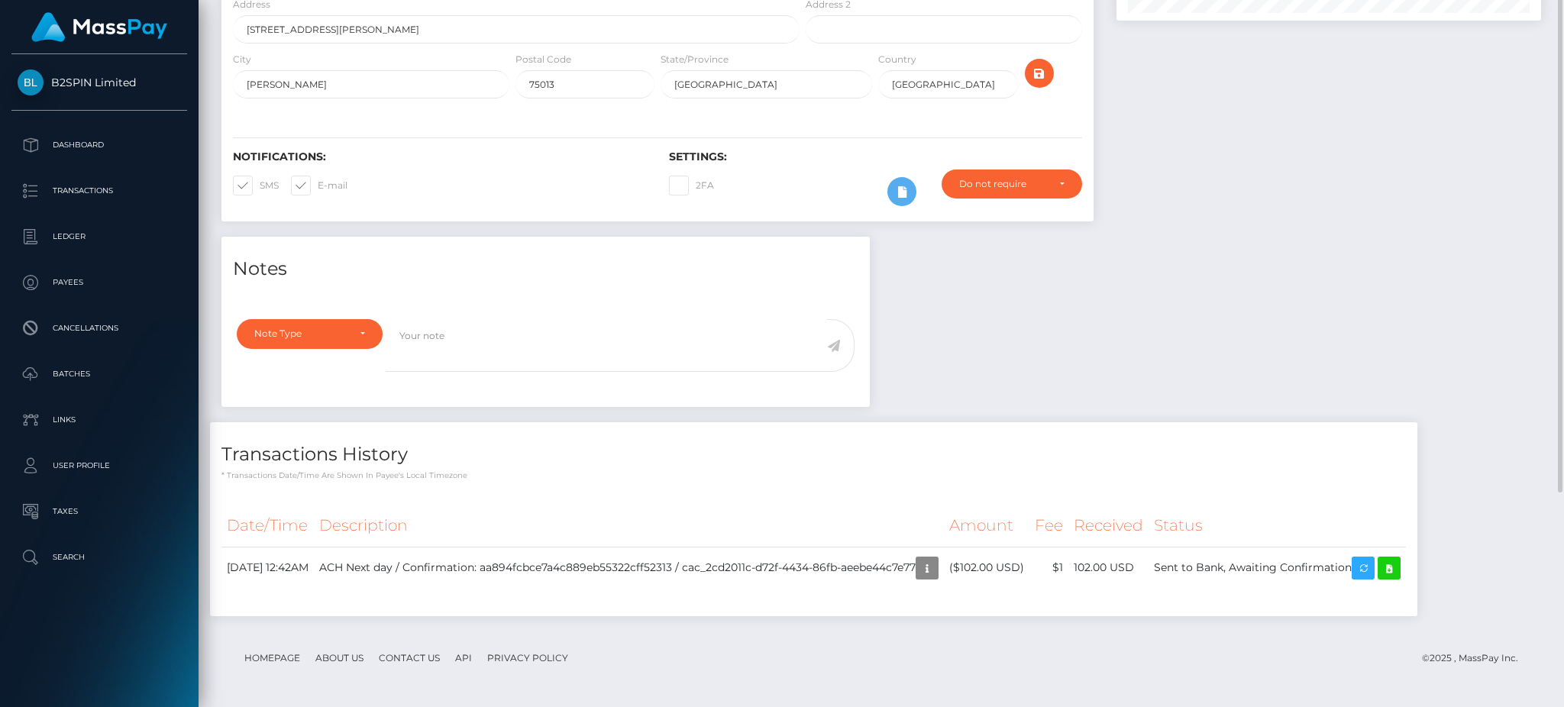
scroll to position [127, 0]
